Goal: Information Seeking & Learning: Learn about a topic

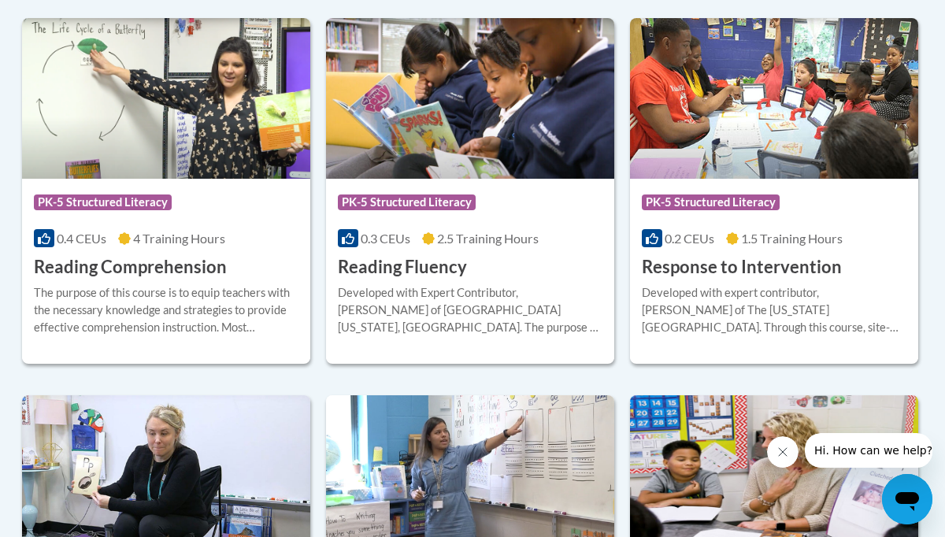
scroll to position [1541, 2]
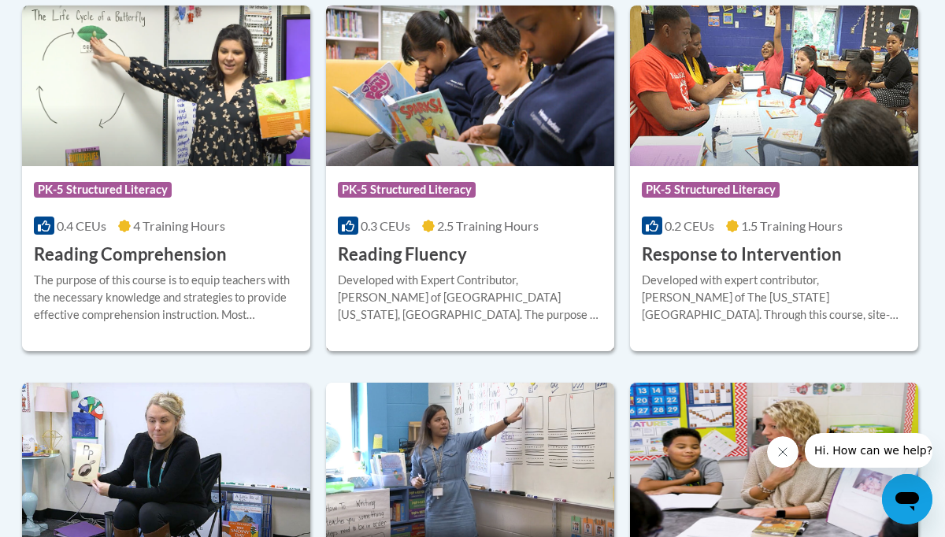
click at [380, 193] on span "PK-5 Structured Literacy" at bounding box center [407, 190] width 138 height 16
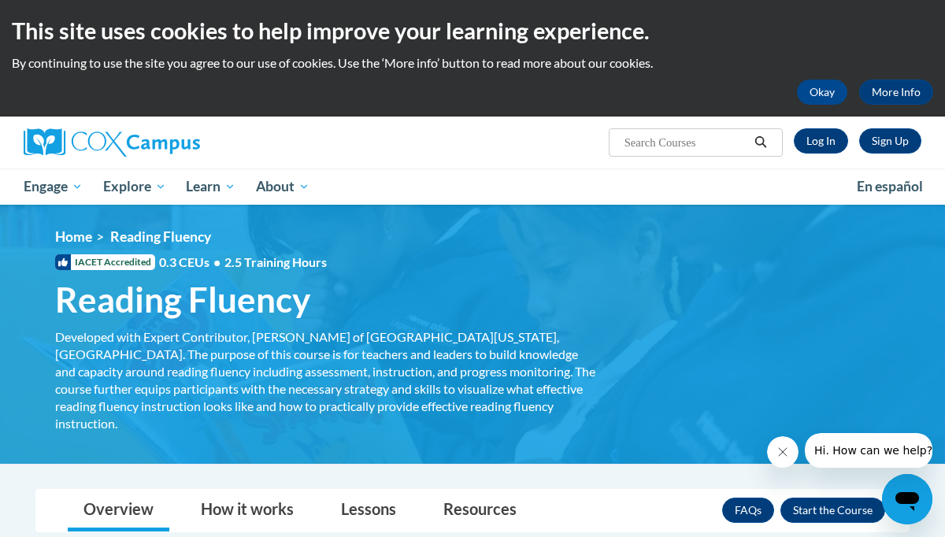
scroll to position [4, 0]
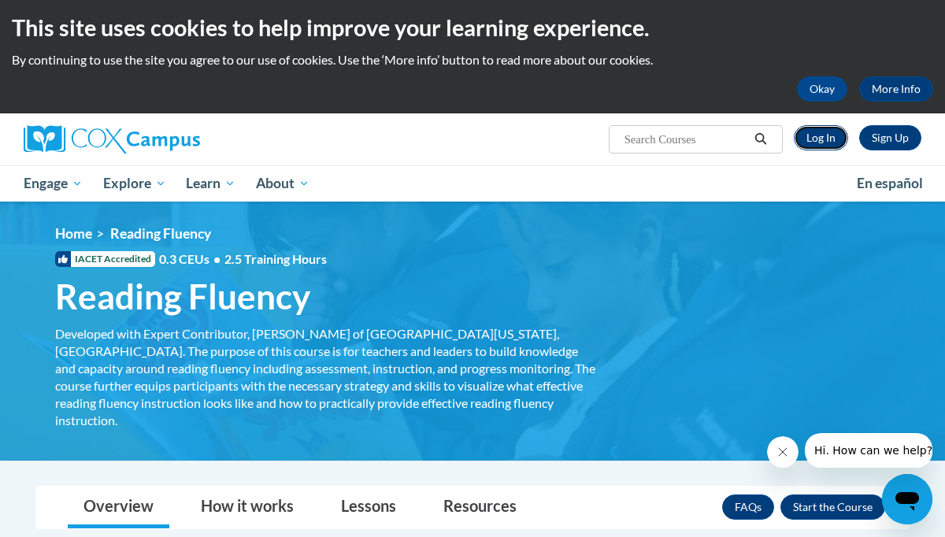
click at [819, 135] on link "Log In" at bounding box center [821, 137] width 54 height 25
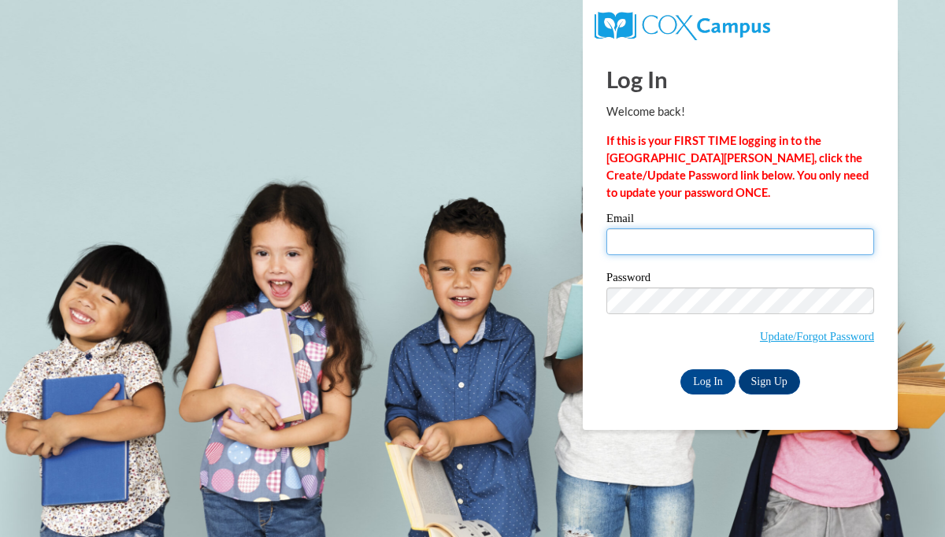
click at [632, 239] on input "Email" at bounding box center [740, 241] width 268 height 27
type input "pmallu@waukesha.k12.wi.us"
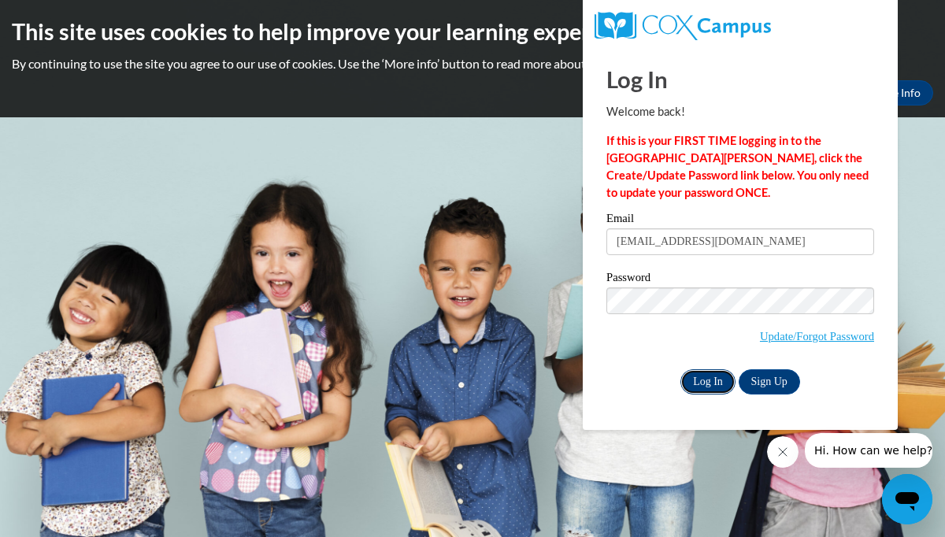
click at [709, 383] on input "Log In" at bounding box center [707, 381] width 55 height 25
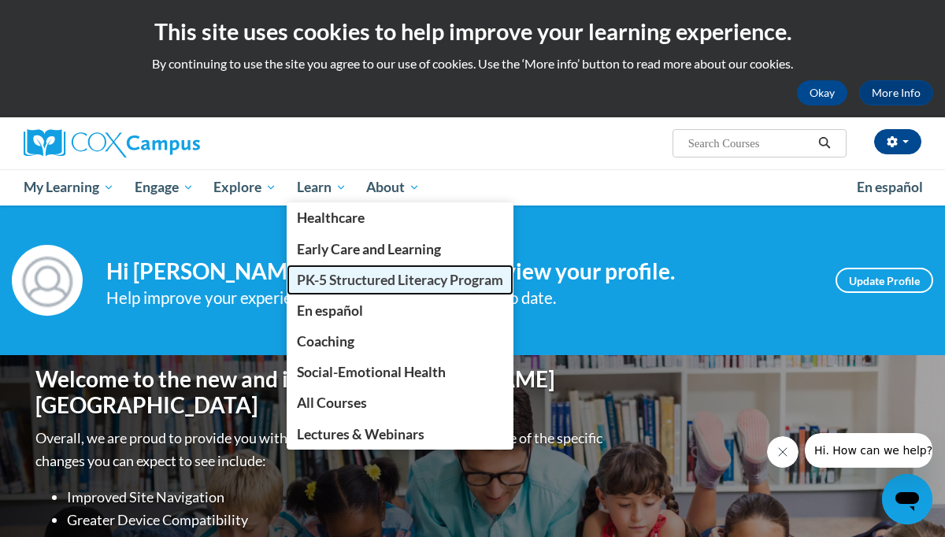
click at [337, 283] on span "PK-5 Structured Literacy Program" at bounding box center [400, 280] width 206 height 17
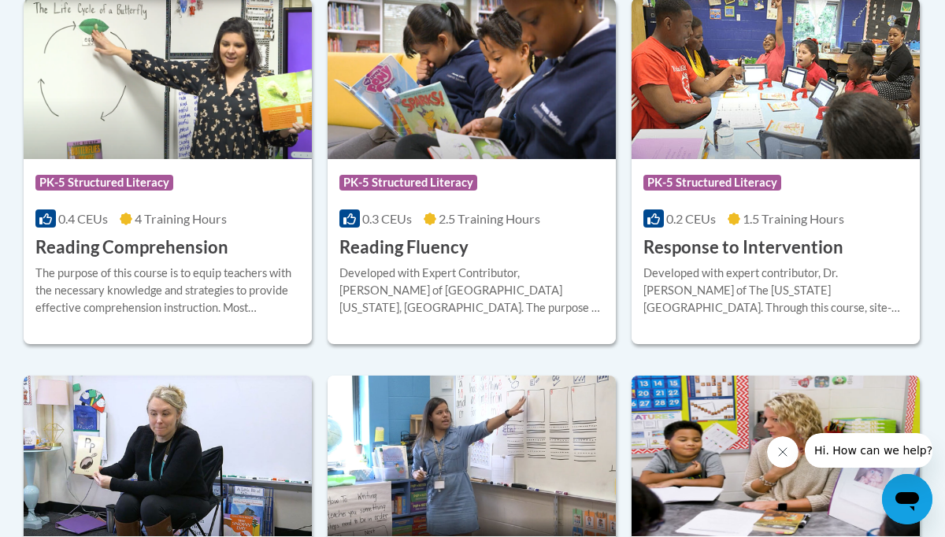
scroll to position [1551, 0]
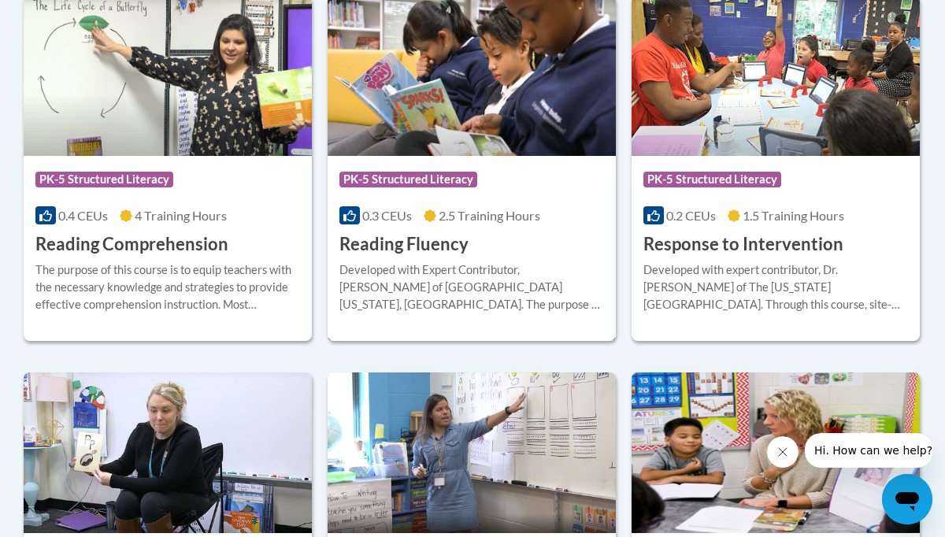
click at [400, 238] on h3 "Reading Fluency" at bounding box center [403, 244] width 129 height 24
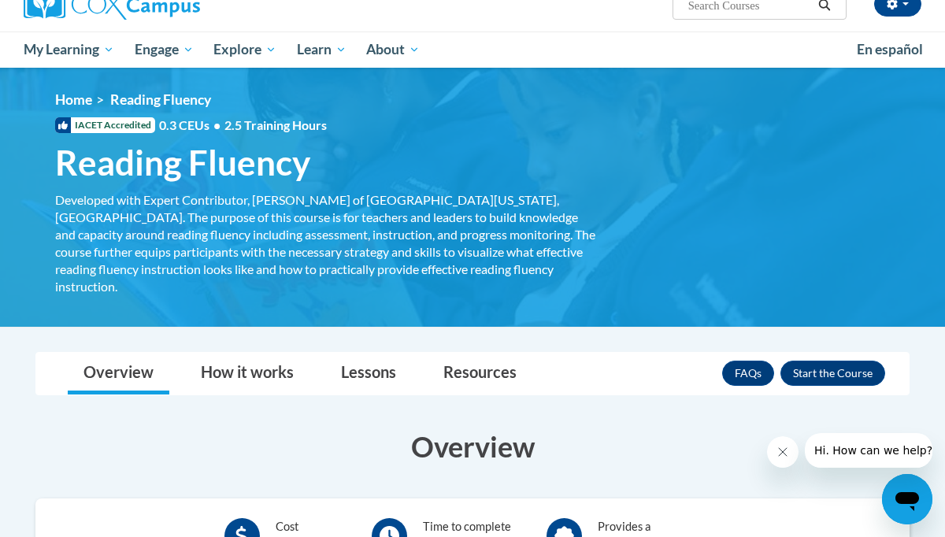
scroll to position [95, 0]
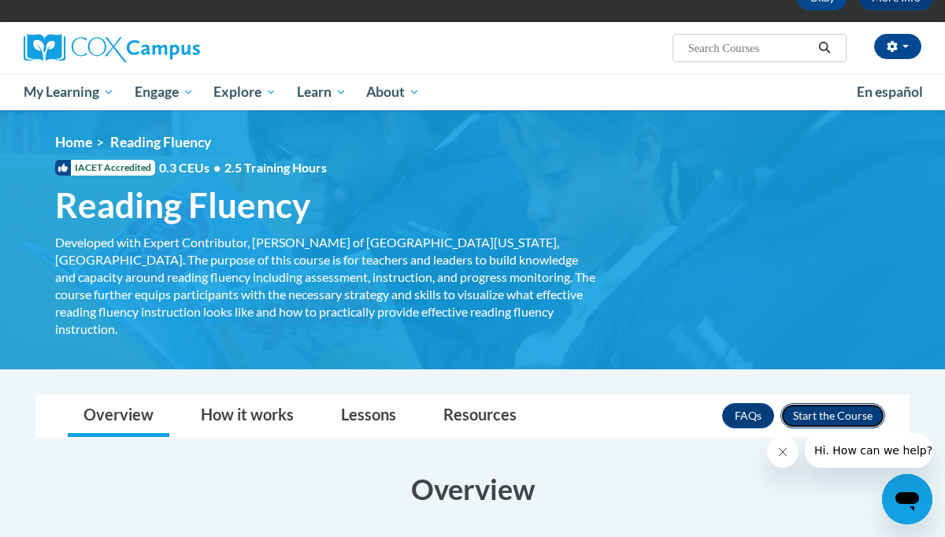
click at [827, 403] on button "Enroll" at bounding box center [832, 415] width 105 height 25
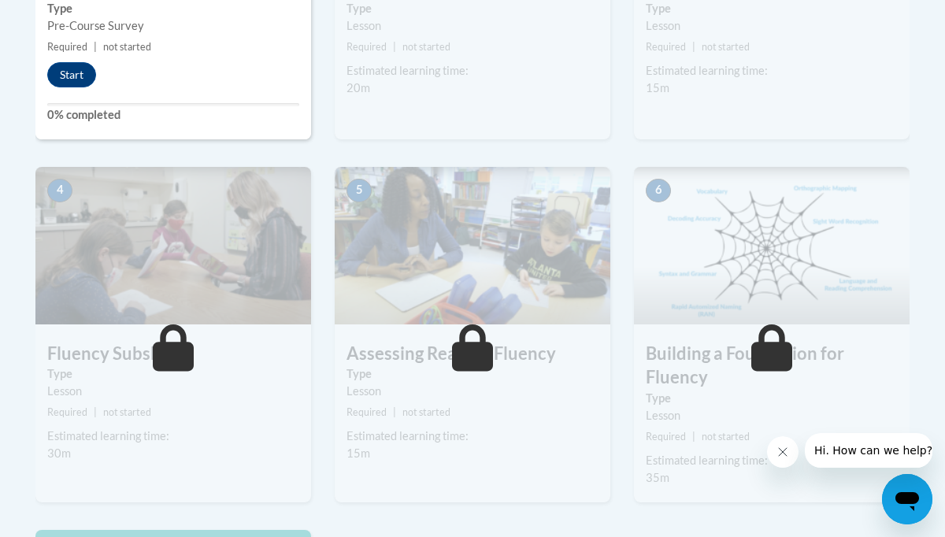
scroll to position [631, 0]
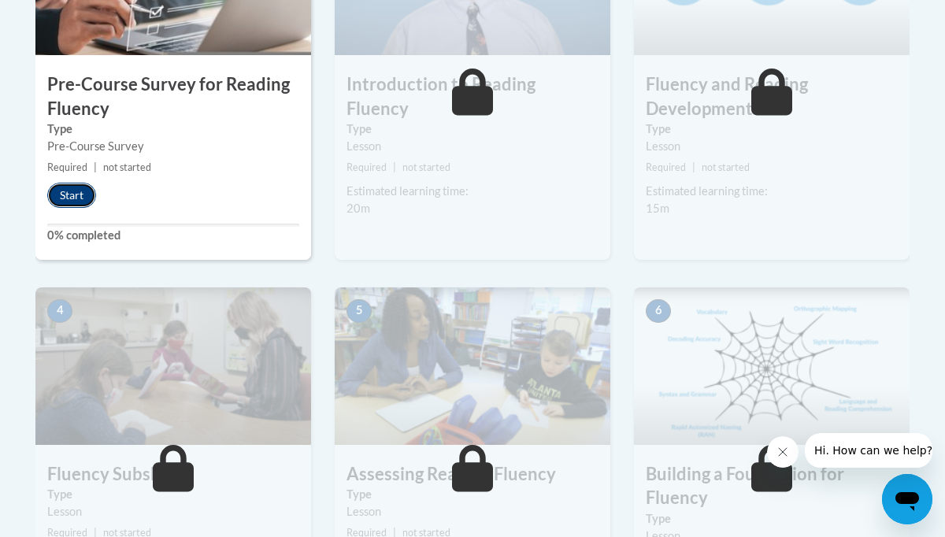
click at [66, 198] on button "Start" at bounding box center [71, 195] width 49 height 25
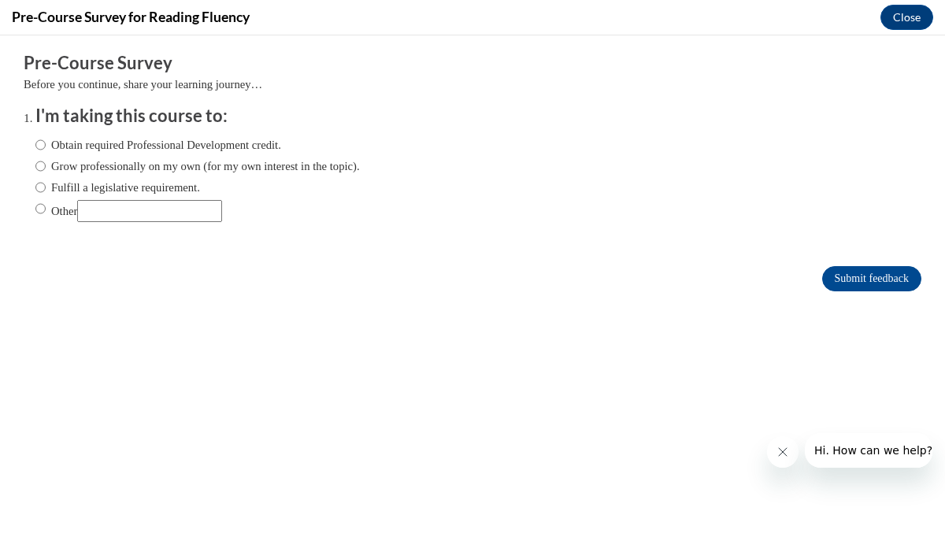
scroll to position [0, 0]
click at [40, 188] on input "Fulfill a legislative requirement." at bounding box center [40, 187] width 10 height 17
radio input "true"
click at [848, 283] on input "Submit feedback" at bounding box center [871, 278] width 99 height 25
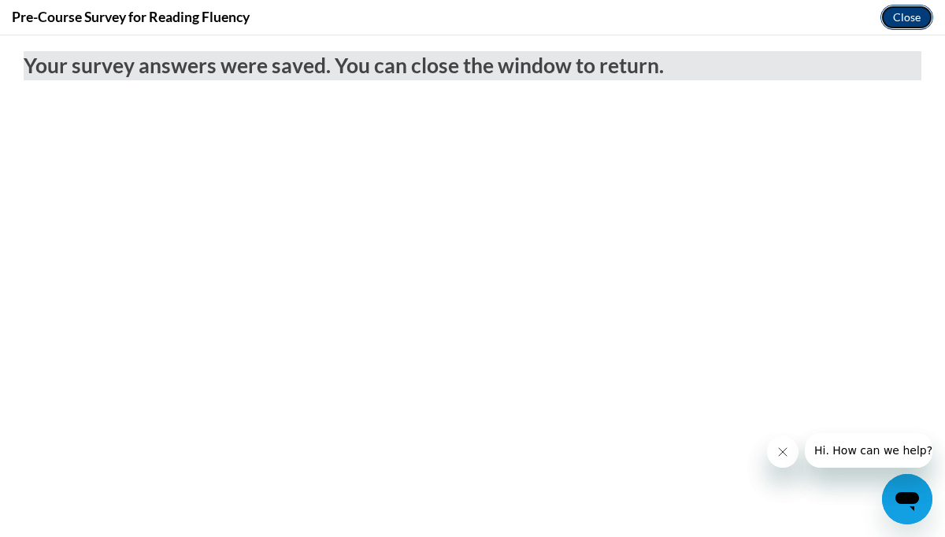
click at [906, 20] on button "Close" at bounding box center [906, 17] width 53 height 25
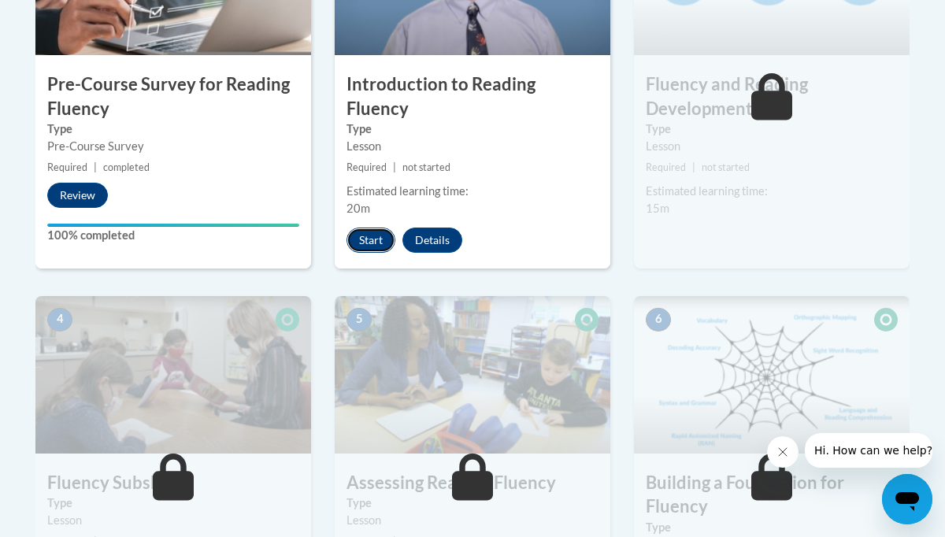
click at [368, 228] on button "Start" at bounding box center [370, 240] width 49 height 25
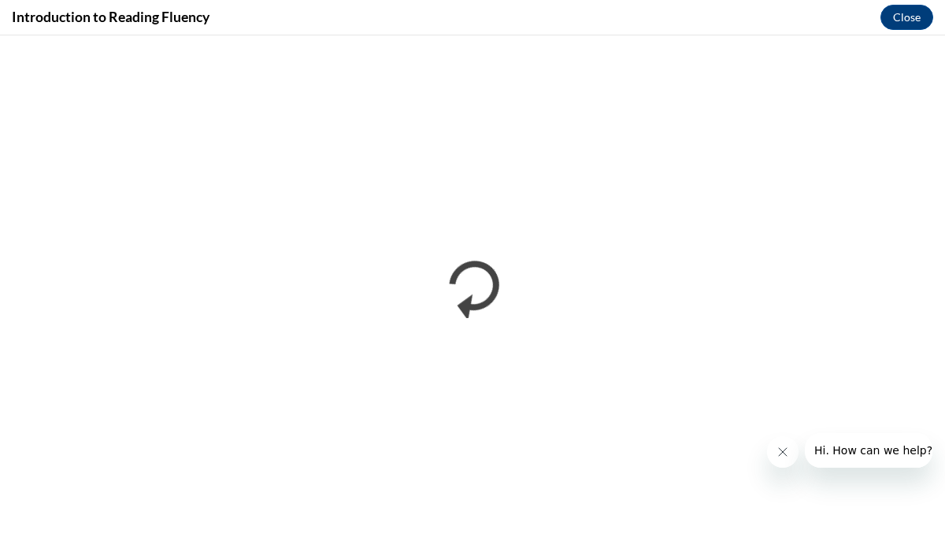
click at [784, 452] on icon "Close message from company" at bounding box center [782, 452] width 13 height 13
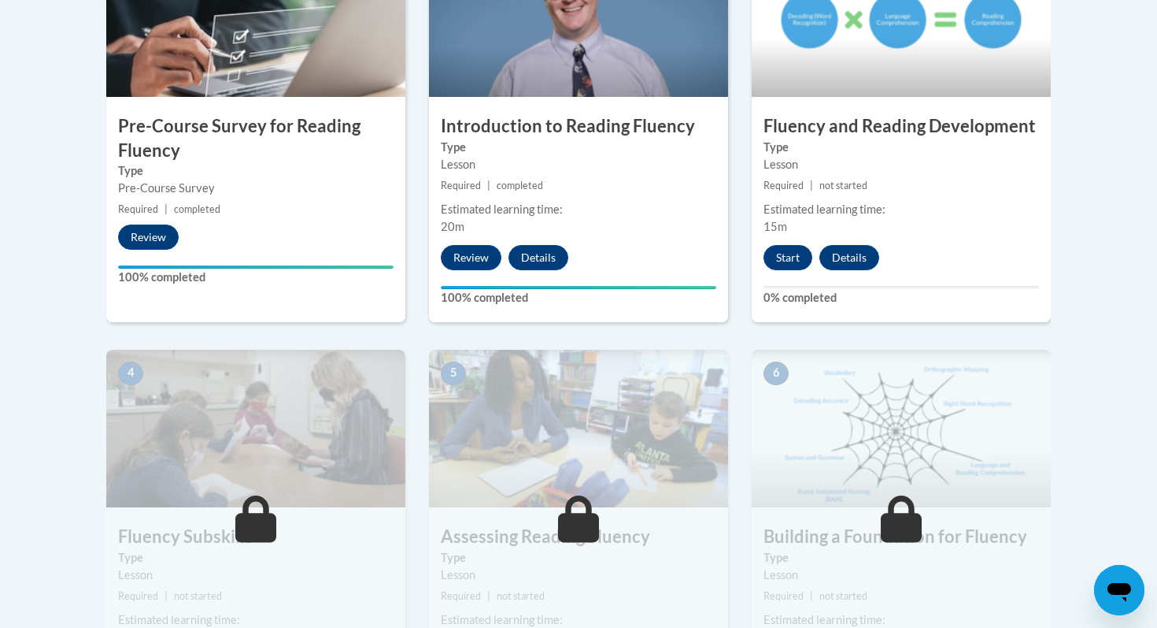
scroll to position [587, 0]
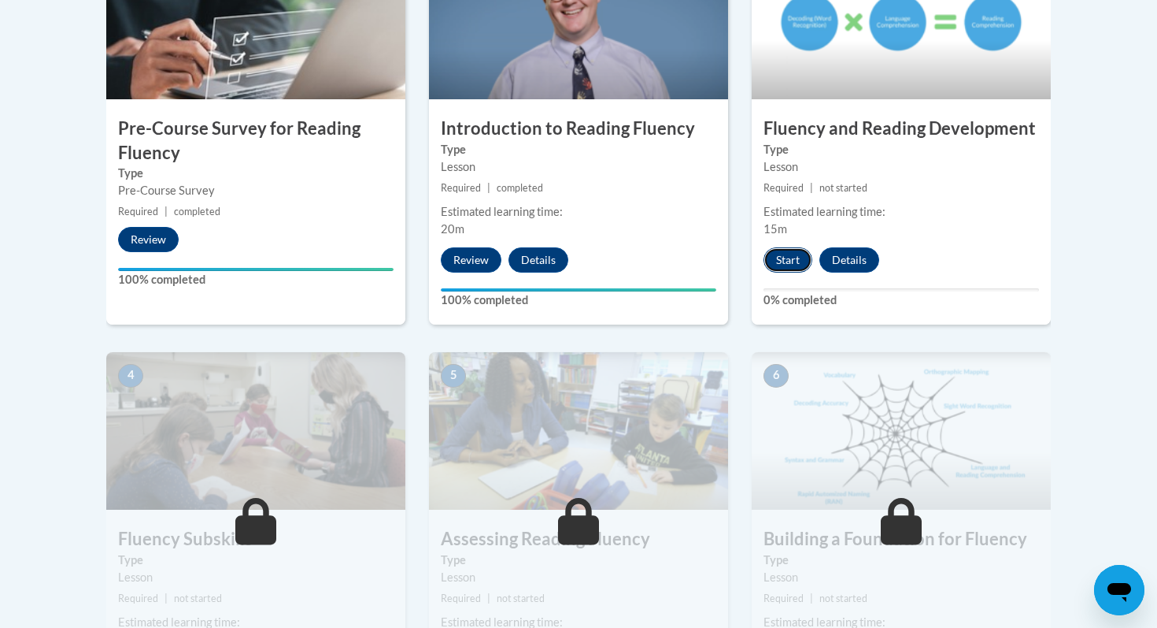
click at [774, 264] on button "Start" at bounding box center [788, 259] width 49 height 25
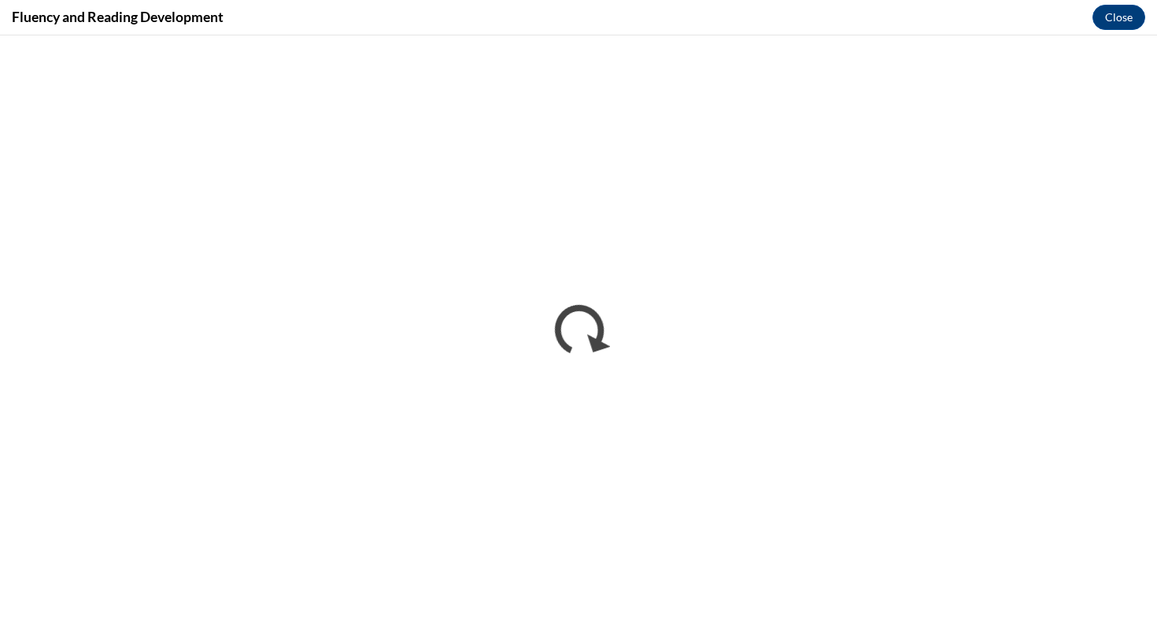
scroll to position [0, 0]
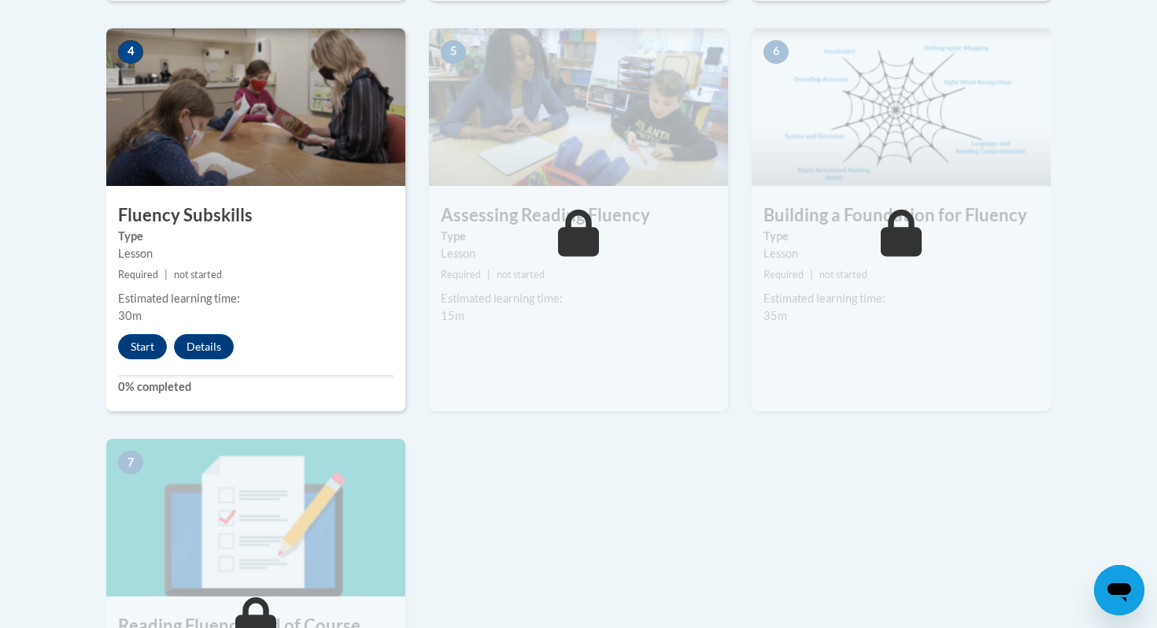
scroll to position [915, 0]
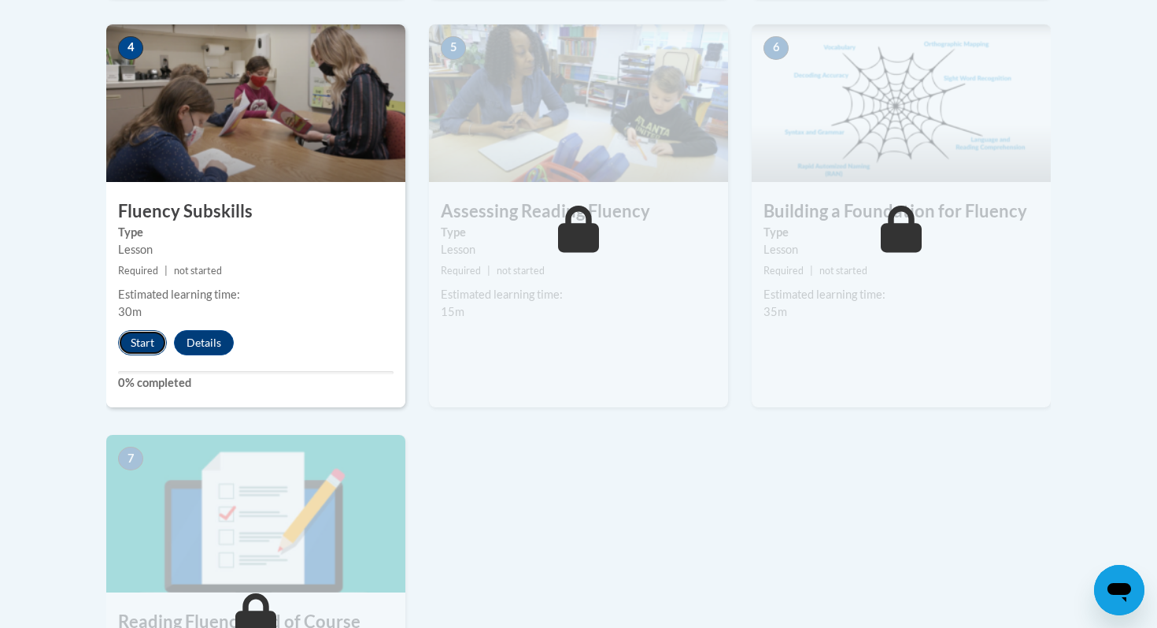
click at [145, 343] on button "Start" at bounding box center [142, 342] width 49 height 25
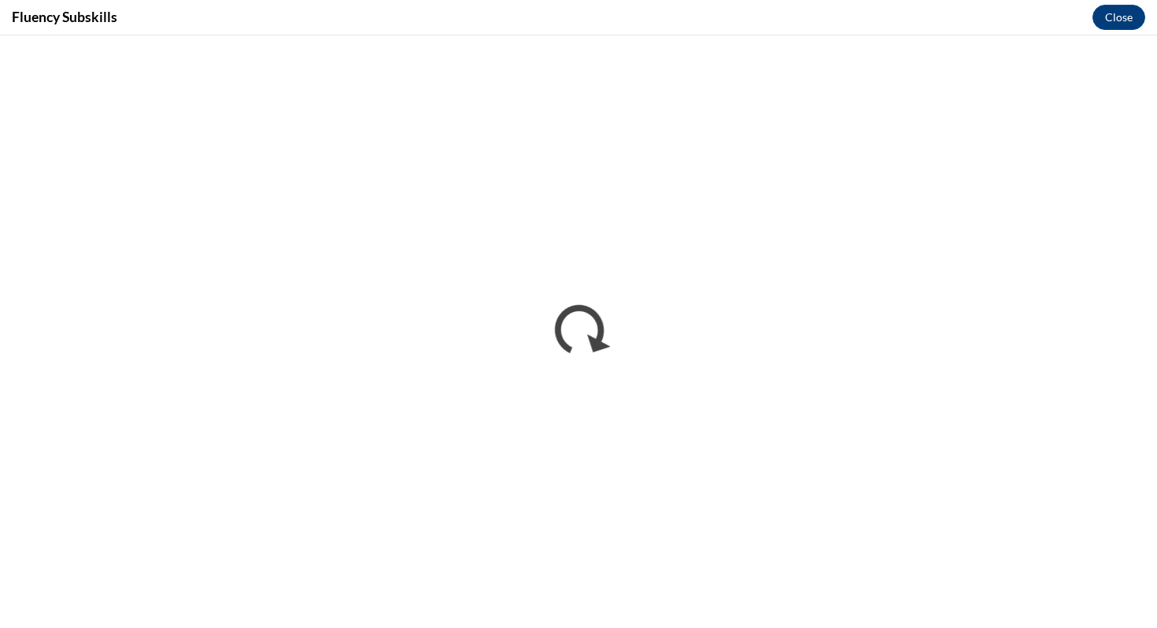
scroll to position [0, 0]
